Goal: Find specific page/section: Find specific page/section

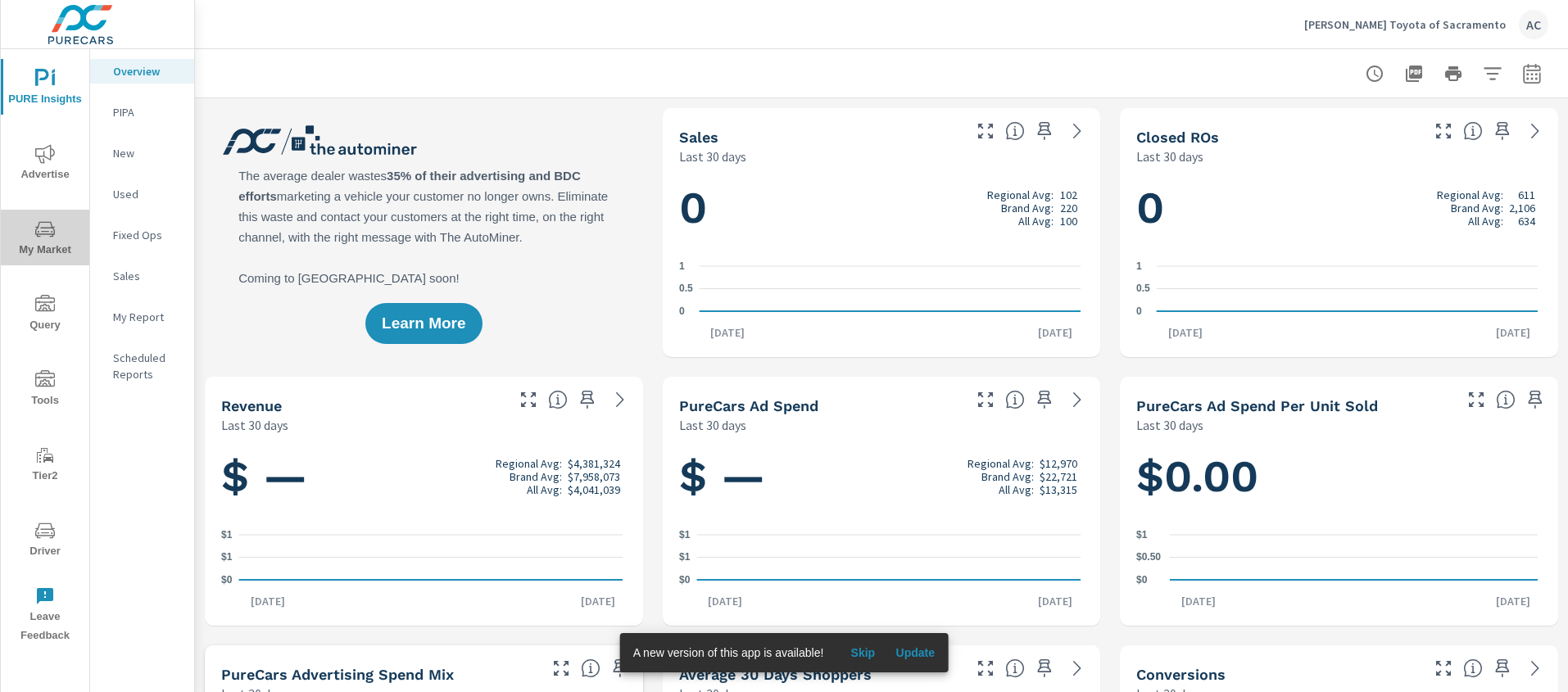
click at [44, 244] on span "My Market" at bounding box center [45, 239] width 78 height 40
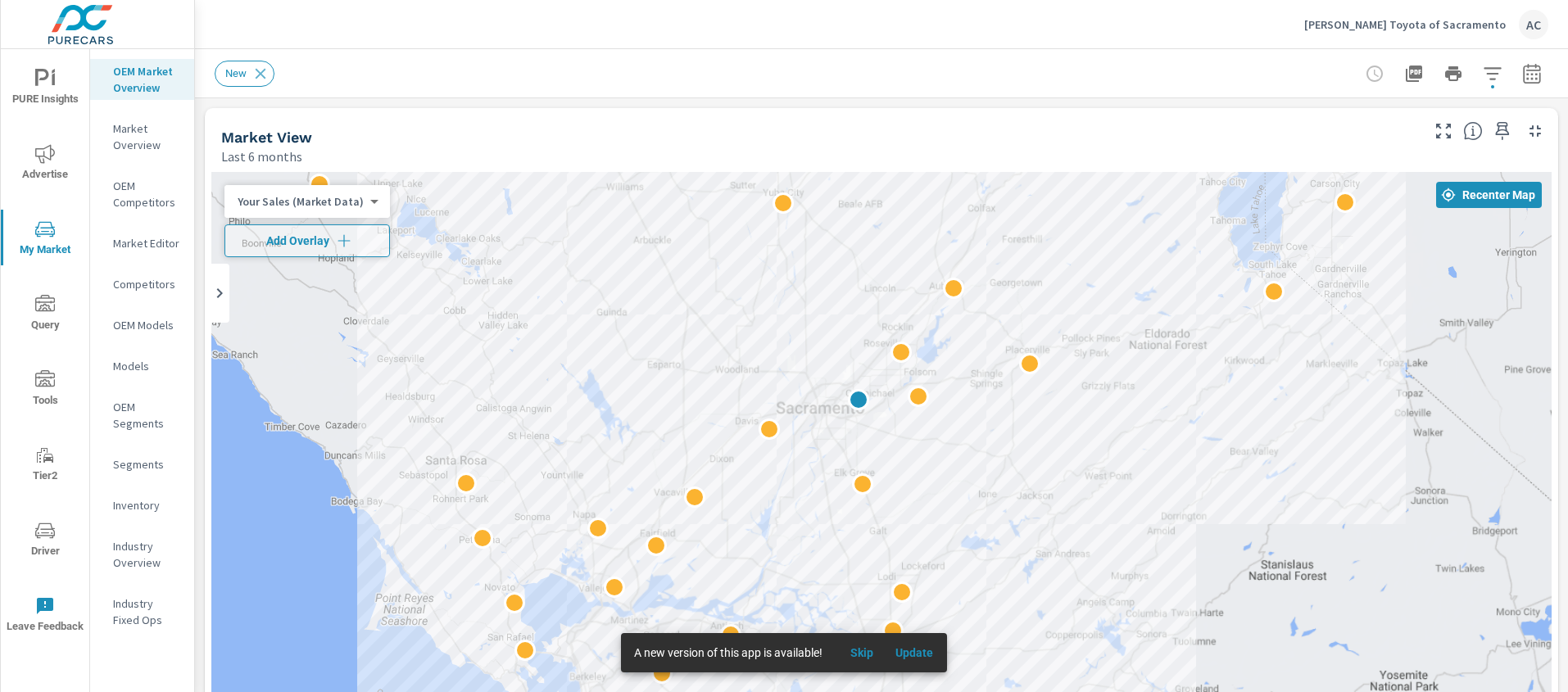
drag, startPoint x: 918, startPoint y: 565, endPoint x: 899, endPoint y: 405, distance: 161.1
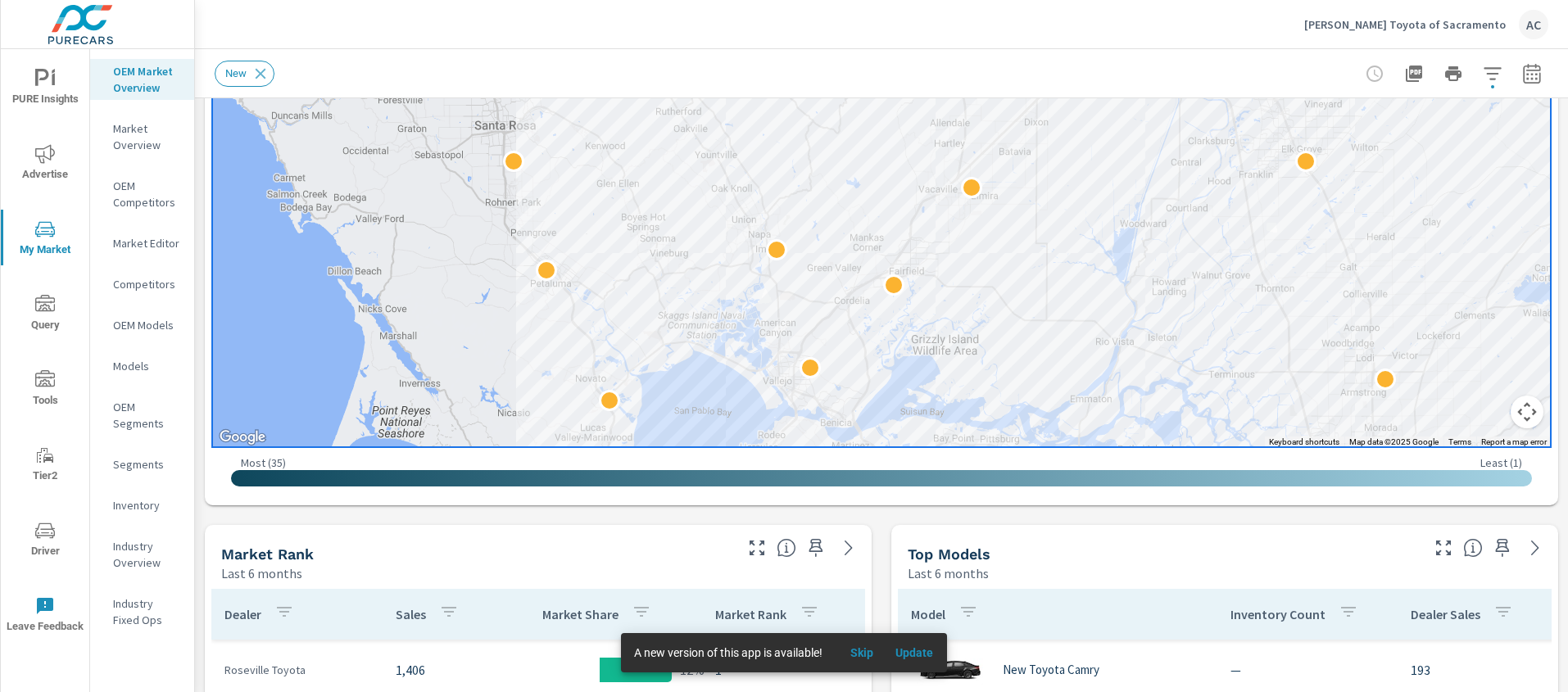
scroll to position [390, 0]
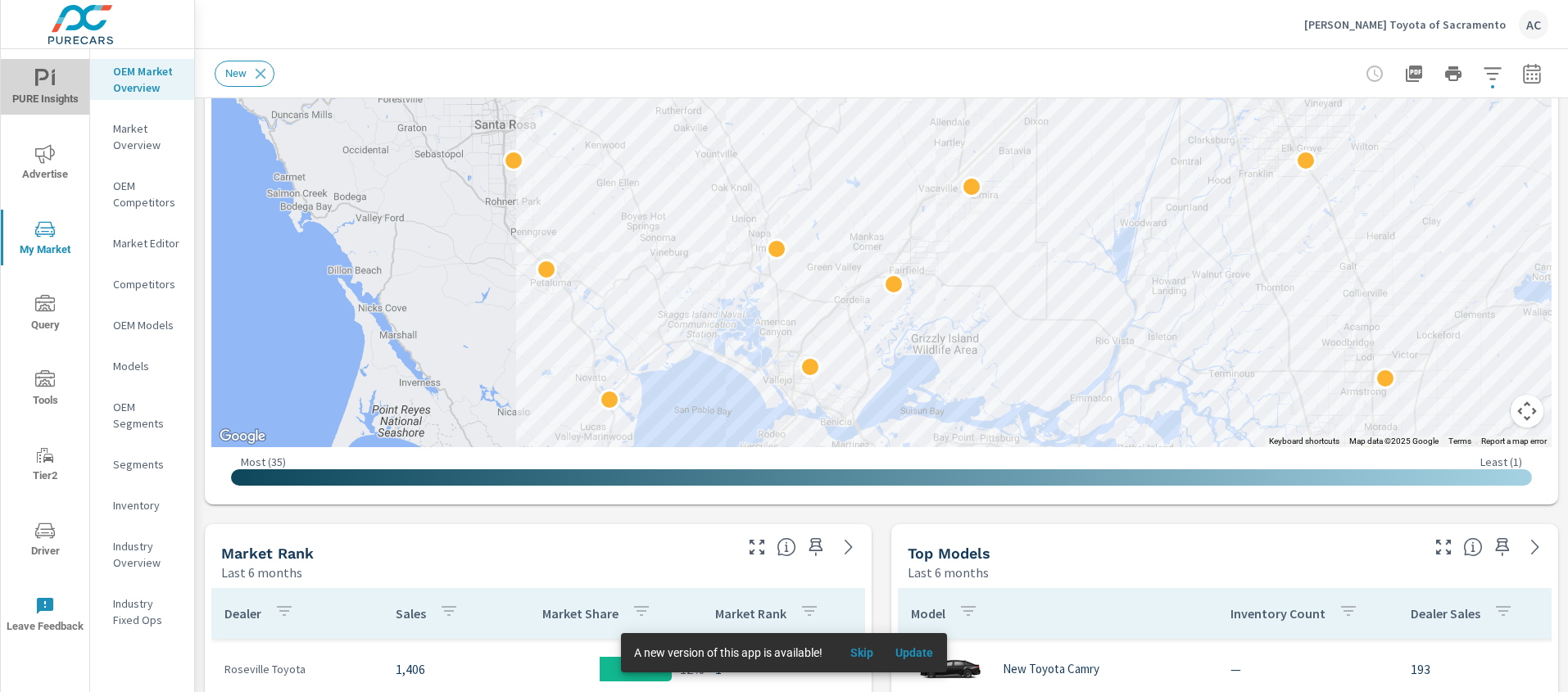
click at [35, 78] on icon "nav menu" at bounding box center [45, 78] width 20 height 20
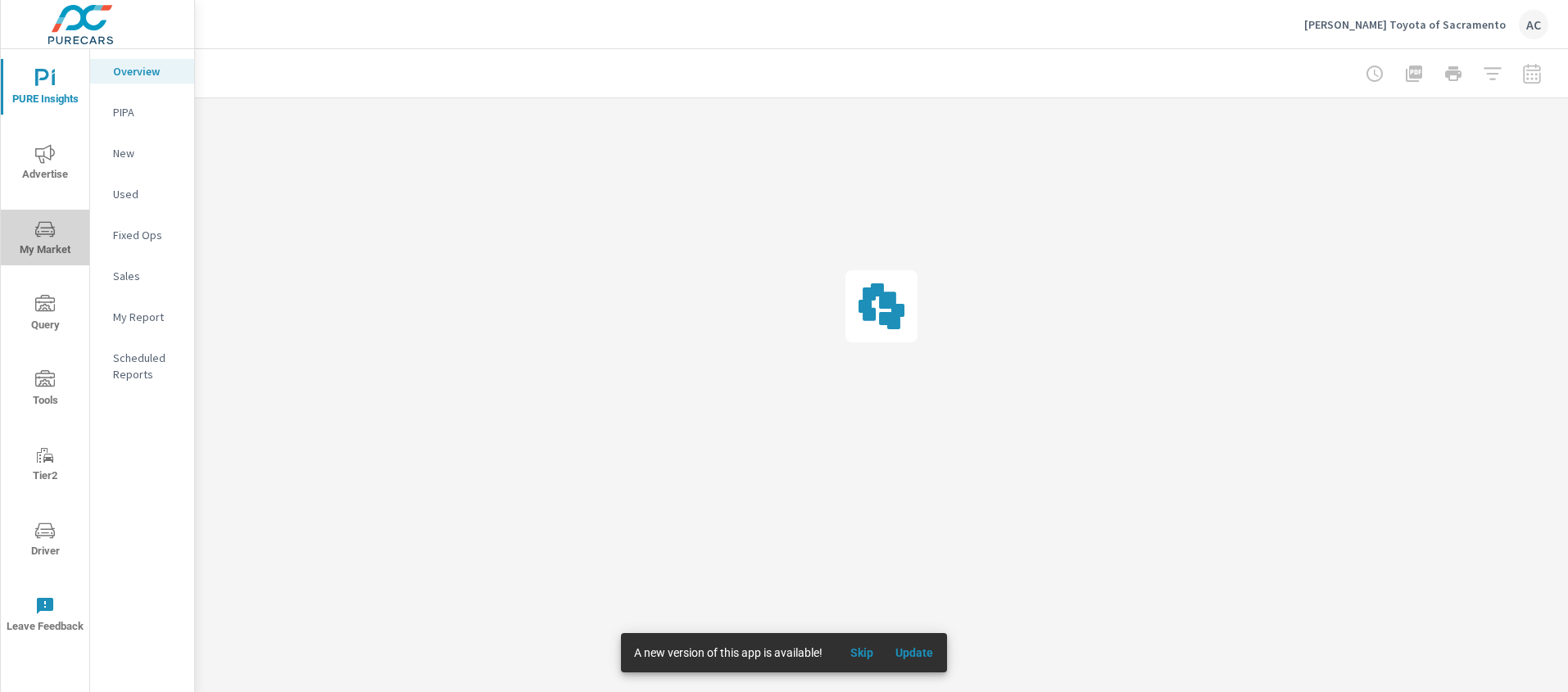
click at [37, 236] on icon "nav menu" at bounding box center [45, 229] width 20 height 20
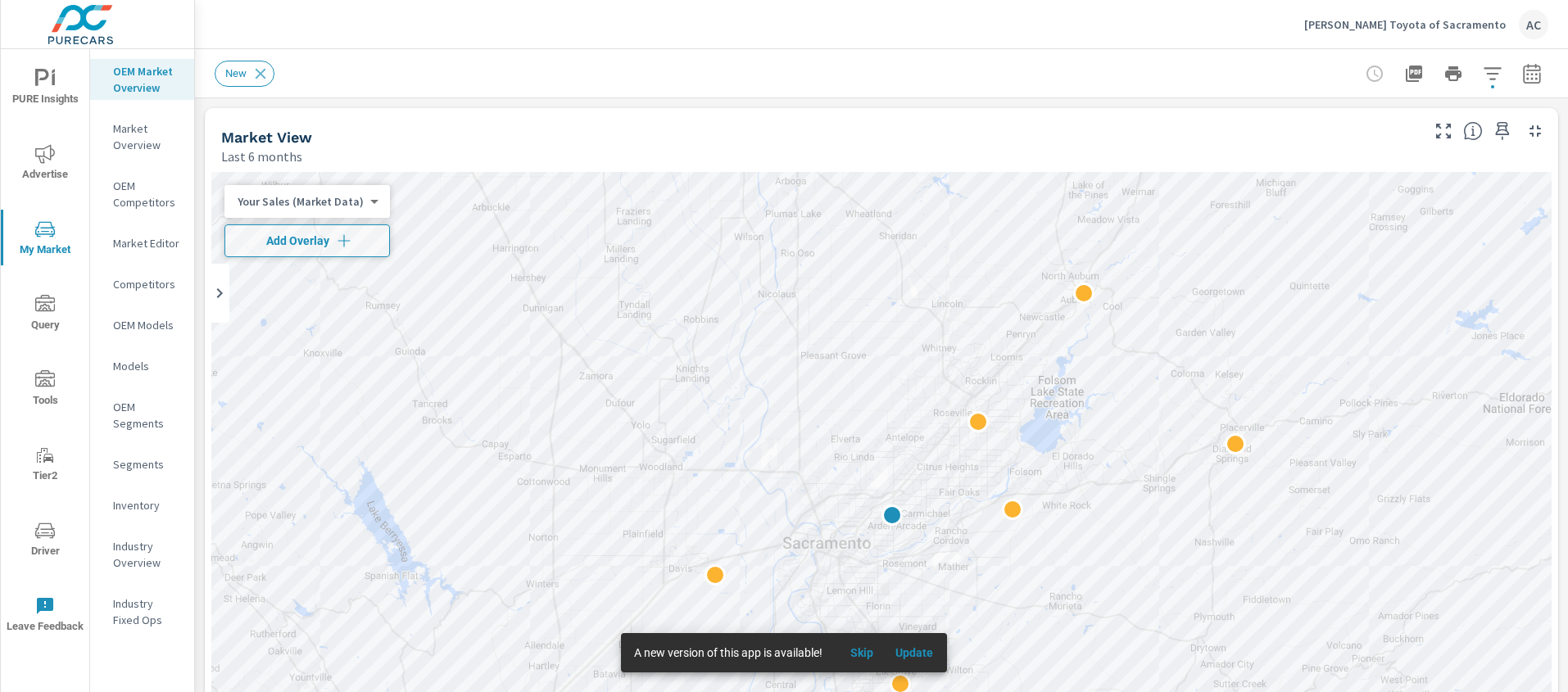
click at [148, 226] on nav "OEM Market Overview Market Overview OEM Competitors Market Editor Competitors O…" at bounding box center [142, 352] width 104 height 607
click at [149, 242] on p "Market Editor" at bounding box center [147, 243] width 68 height 17
